Goal: Task Accomplishment & Management: Manage account settings

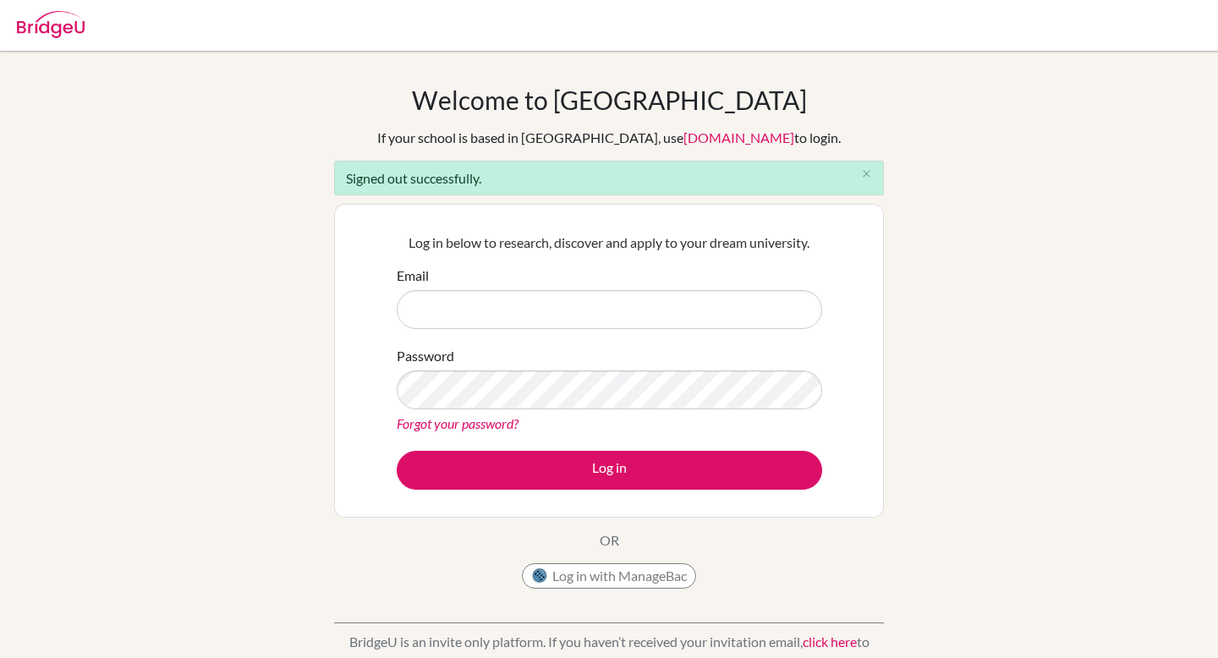
click at [710, 359] on div "Password Forgot your password?" at bounding box center [610, 390] width 426 height 88
click at [676, 300] on input "Email" at bounding box center [610, 309] width 426 height 39
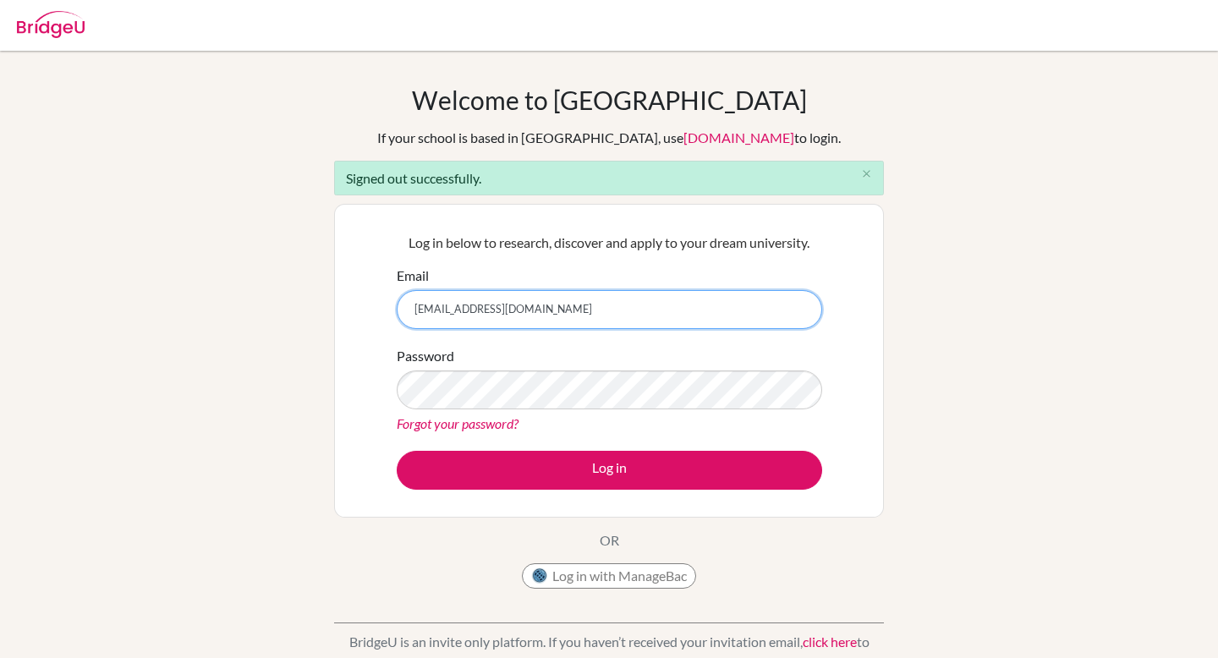
type input "[EMAIL_ADDRESS][DOMAIN_NAME]"
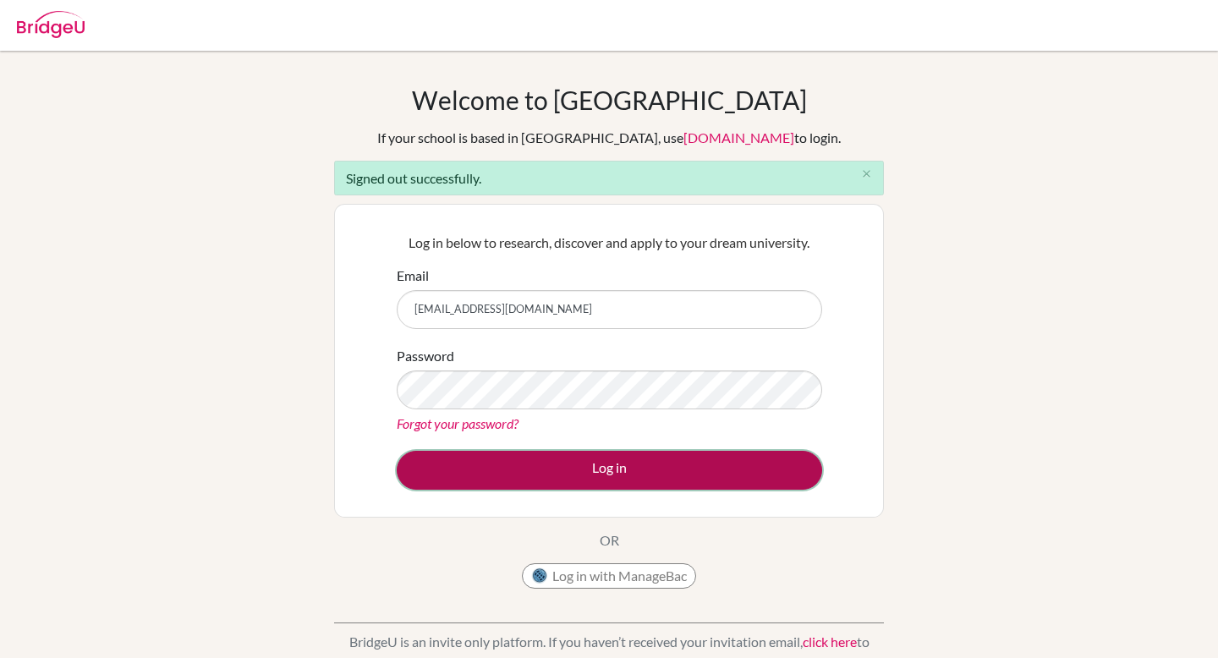
click at [777, 468] on button "Log in" at bounding box center [610, 470] width 426 height 39
click at [574, 474] on button "Log in" at bounding box center [610, 470] width 426 height 39
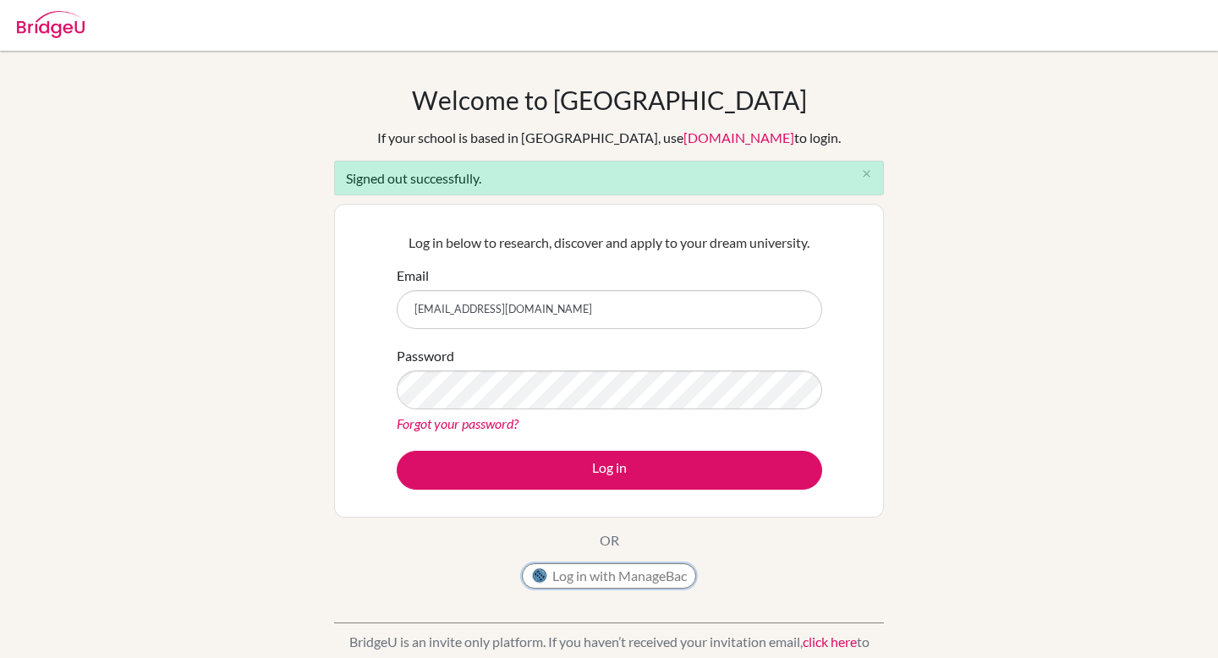
click at [611, 566] on button "Log in with ManageBac" at bounding box center [609, 576] width 174 height 25
click at [554, 369] on div "Password Forgot your password?" at bounding box center [610, 390] width 426 height 88
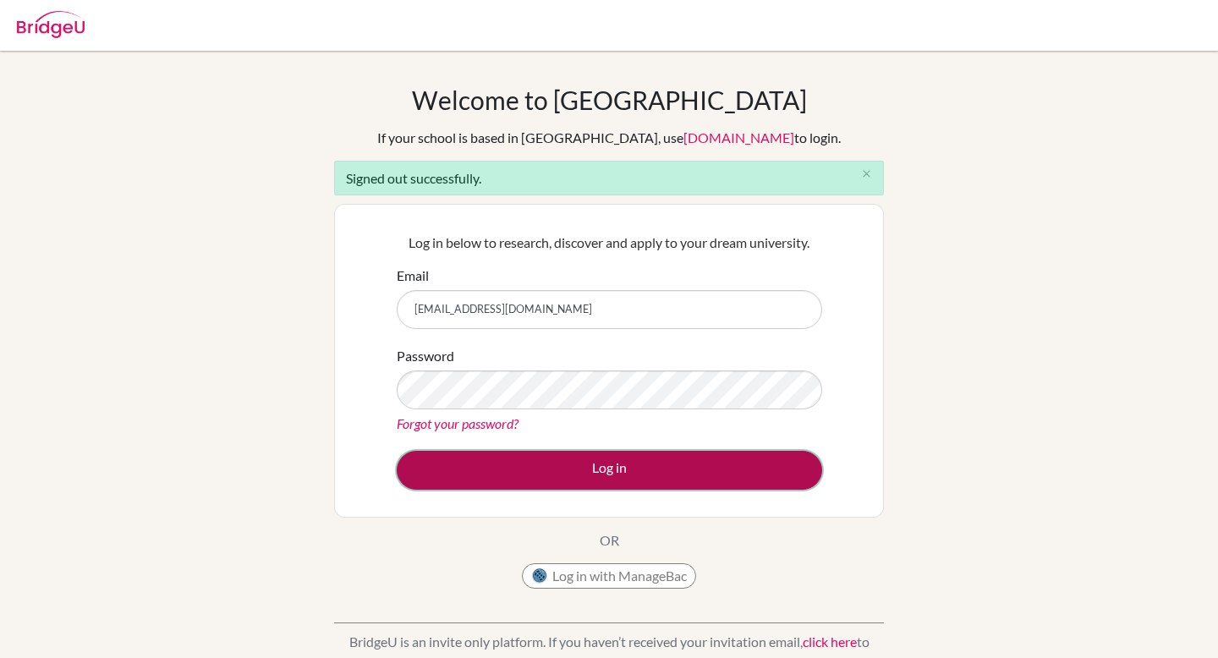
click at [432, 462] on button "Log in" at bounding box center [610, 470] width 426 height 39
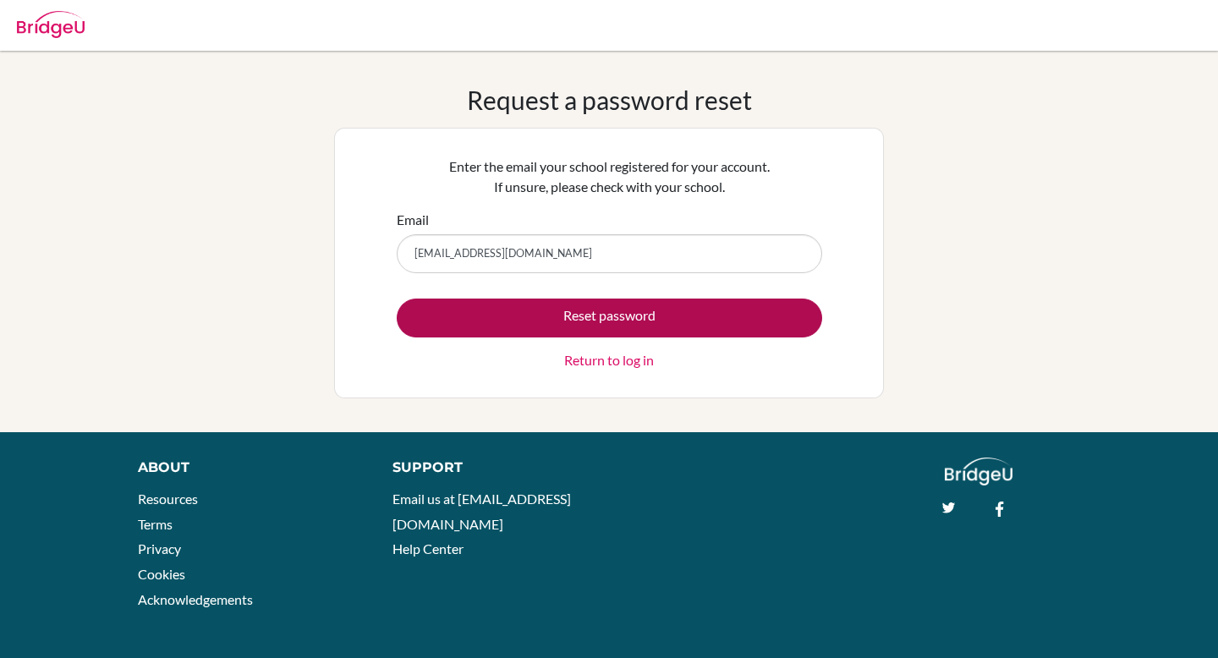
type input "[EMAIL_ADDRESS][DOMAIN_NAME]"
click at [483, 312] on button "Reset password" at bounding box center [610, 318] width 426 height 39
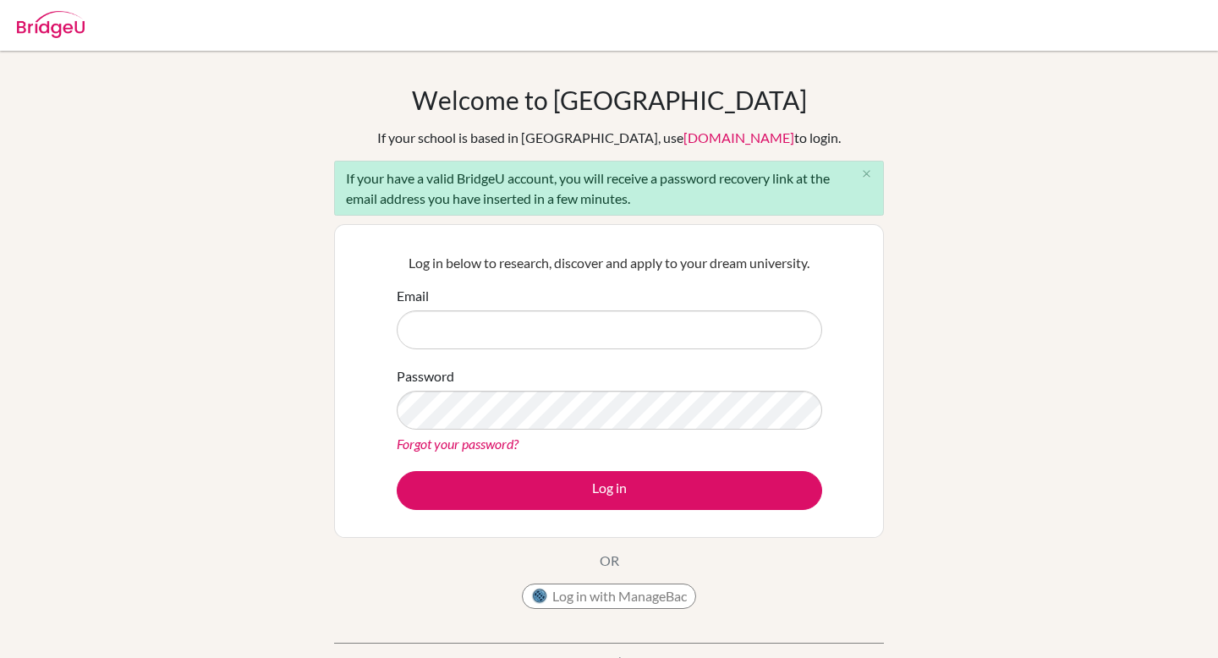
click at [450, 443] on link "Forgot your password?" at bounding box center [458, 444] width 122 height 16
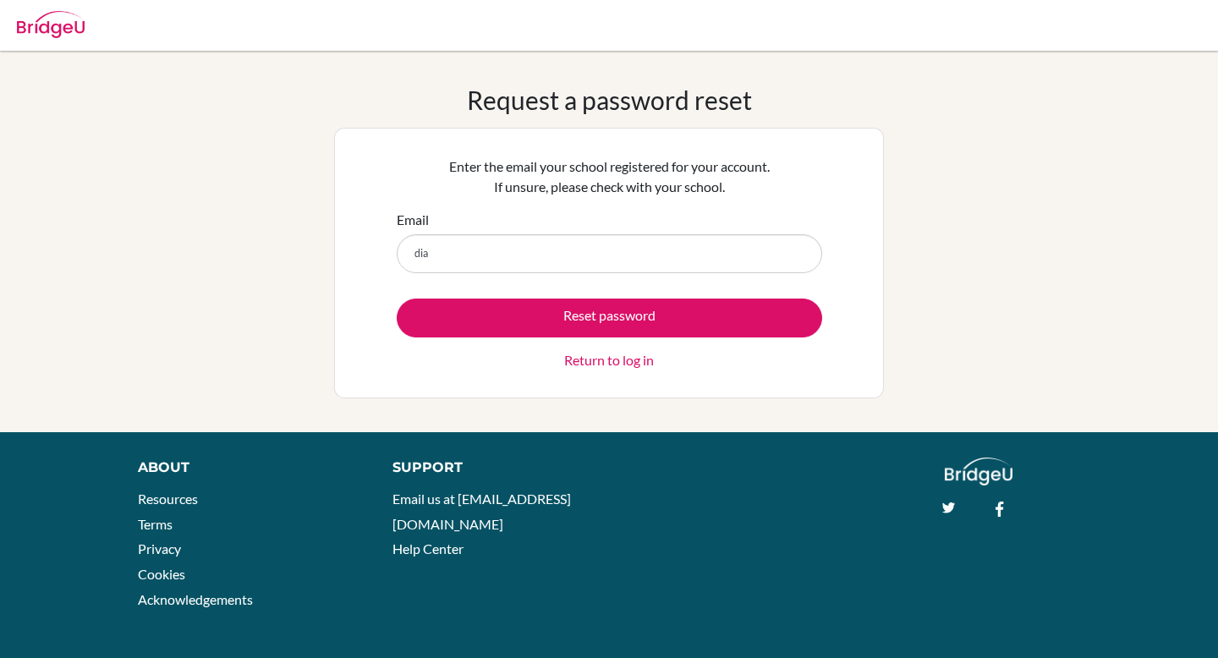
type input "[EMAIL_ADDRESS][DOMAIN_NAME]"
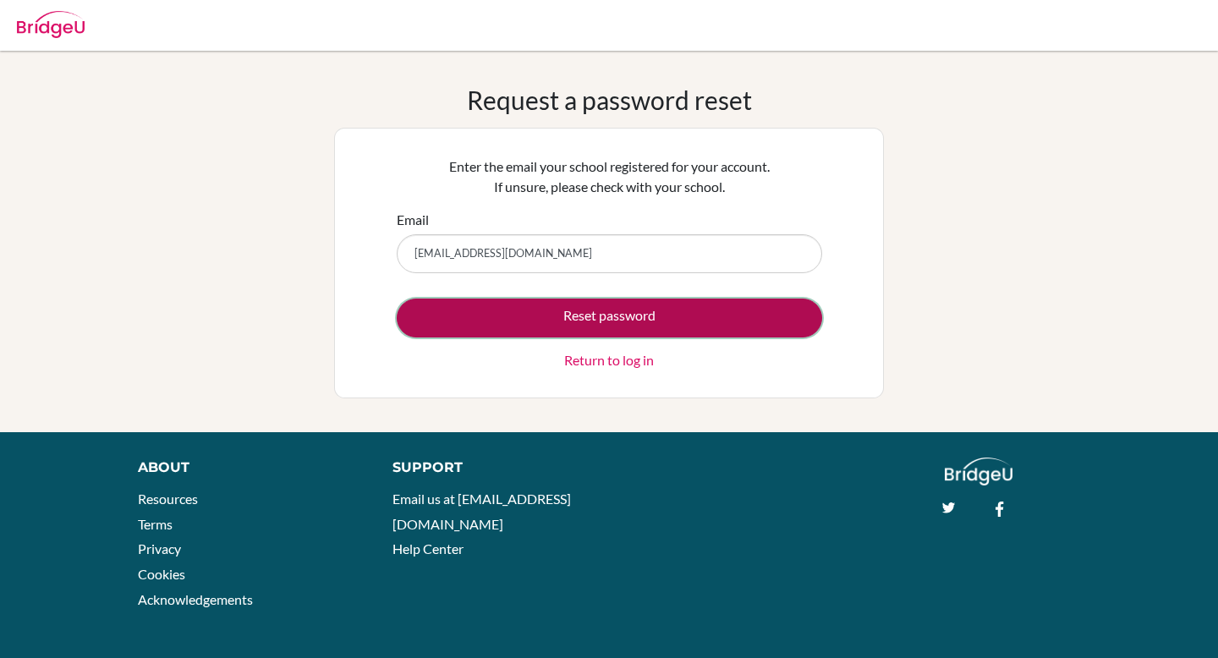
click at [550, 322] on button "Reset password" at bounding box center [610, 318] width 426 height 39
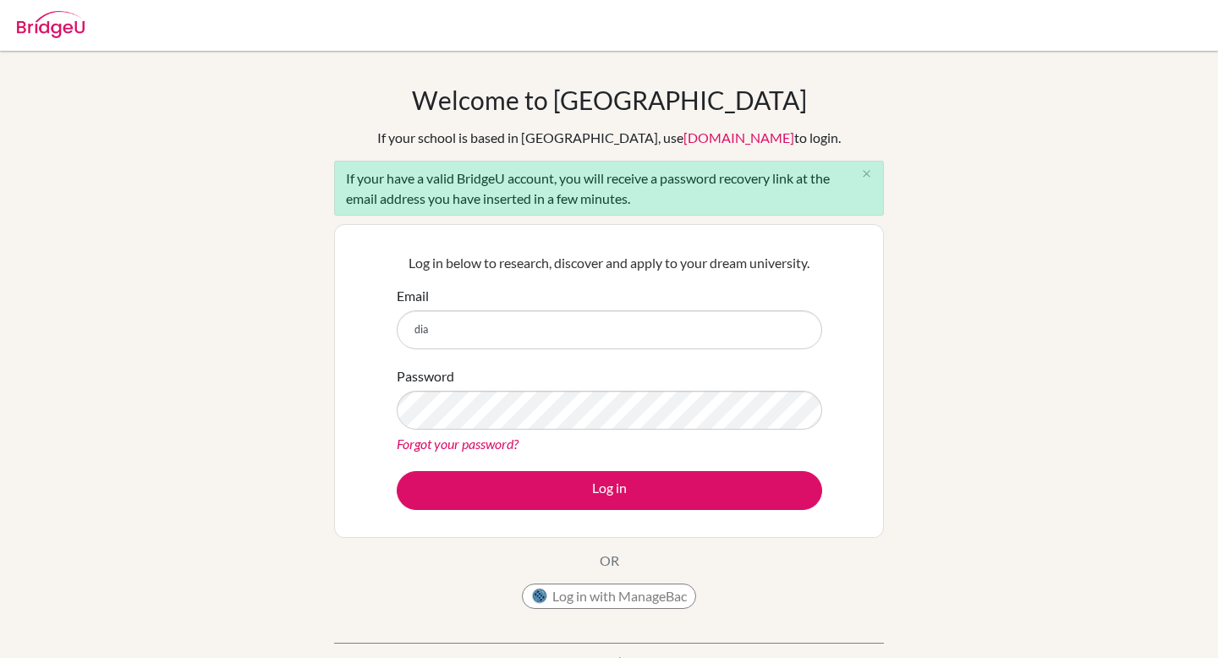
type input "[EMAIL_ADDRESS][DOMAIN_NAME]"
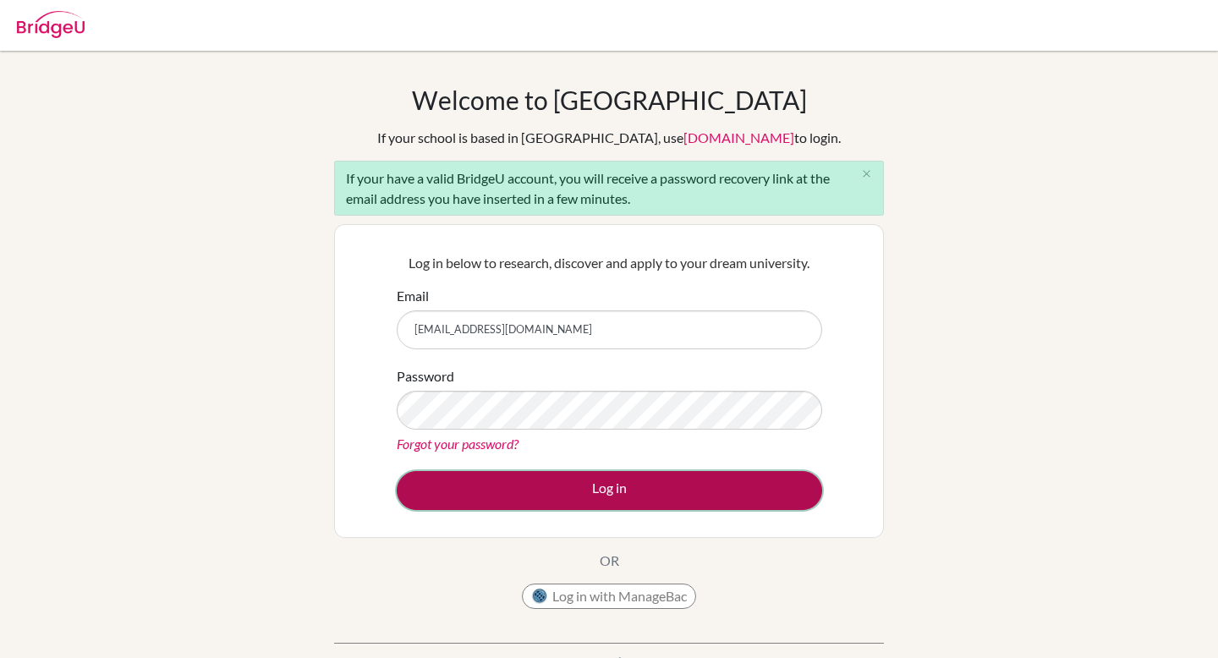
click at [439, 494] on button "Log in" at bounding box center [610, 490] width 426 height 39
